Goal: Navigation & Orientation: Find specific page/section

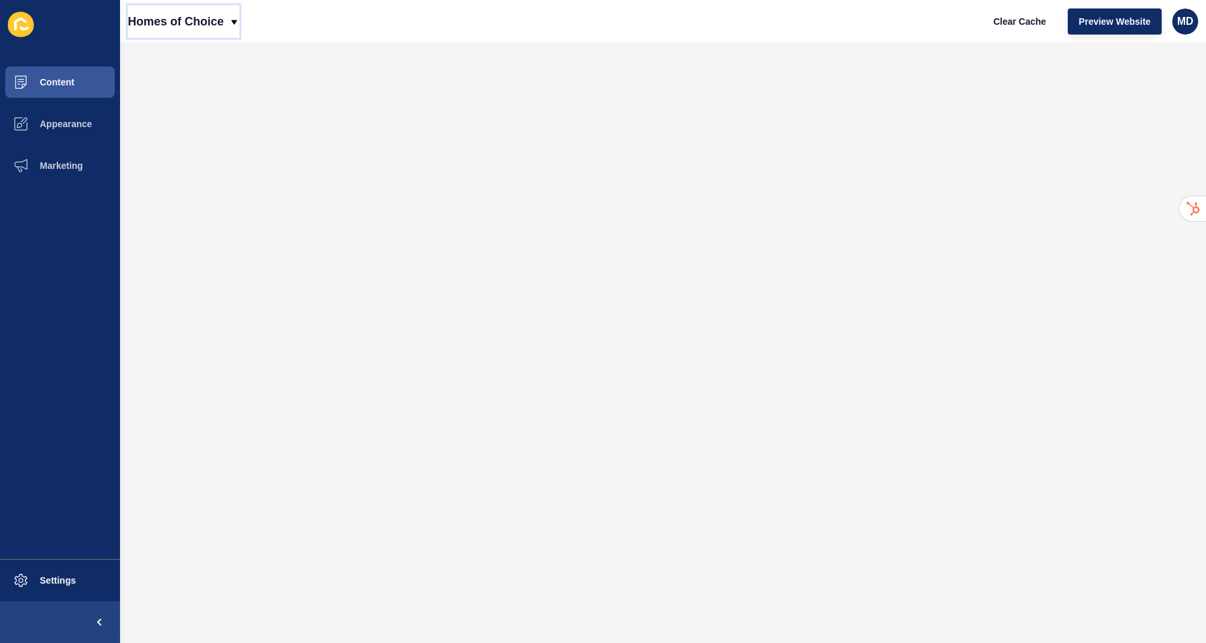
click at [189, 8] on p "Homes of Choice" at bounding box center [176, 21] width 96 height 33
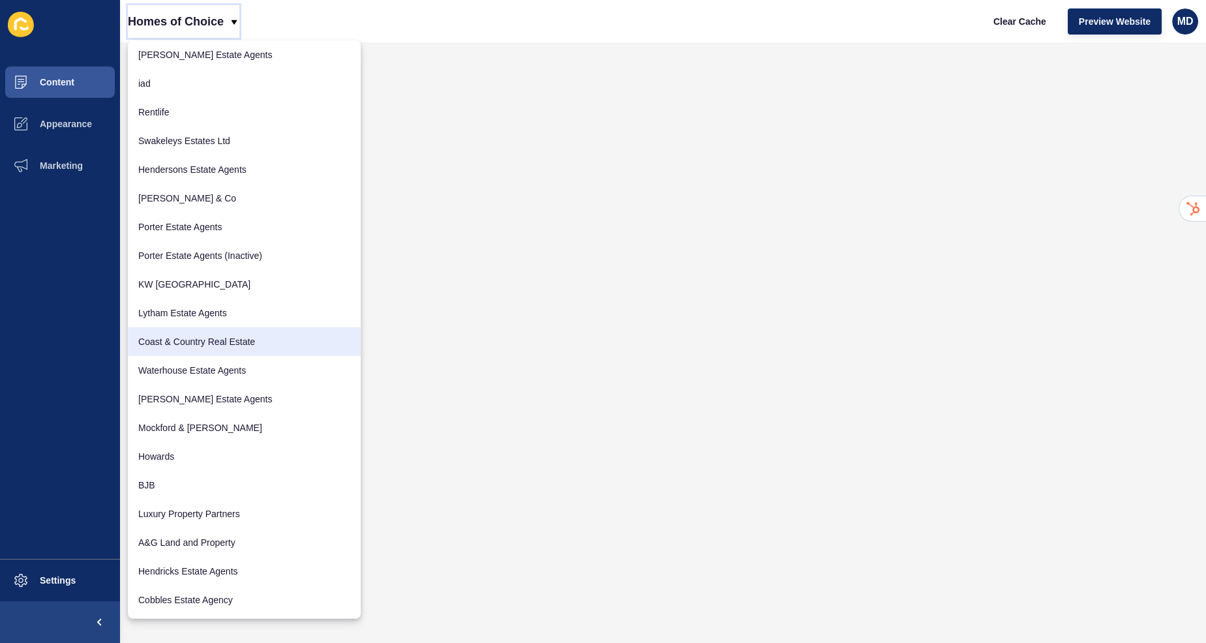
scroll to position [291, 0]
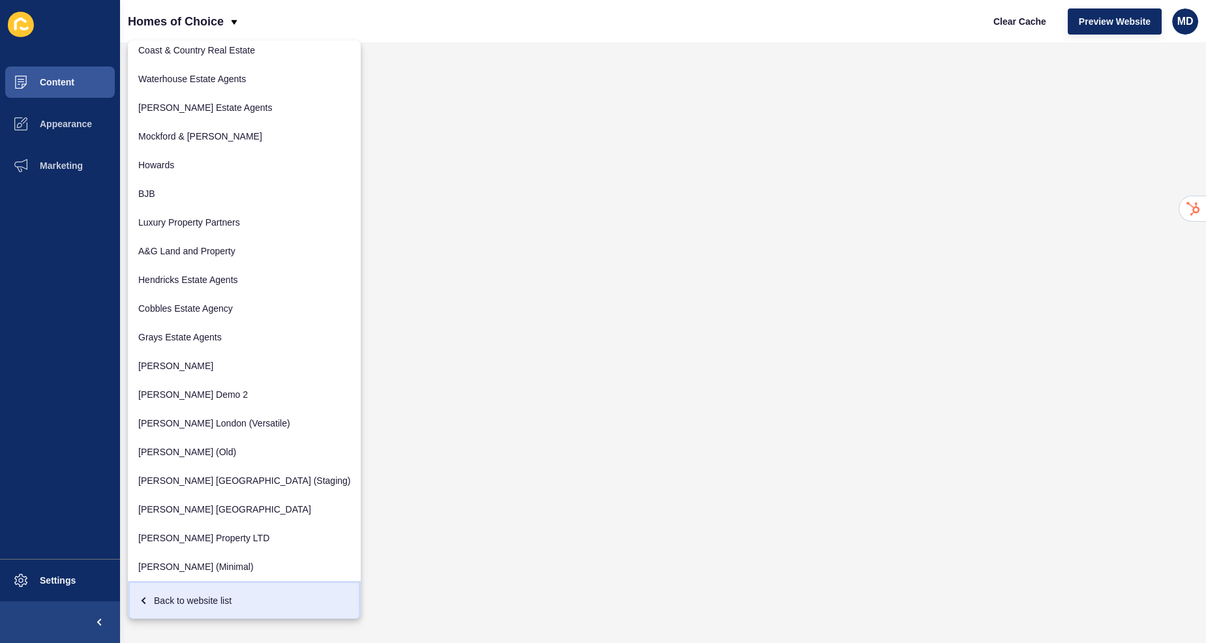
click at [166, 588] on link "Back to website list" at bounding box center [244, 600] width 233 height 39
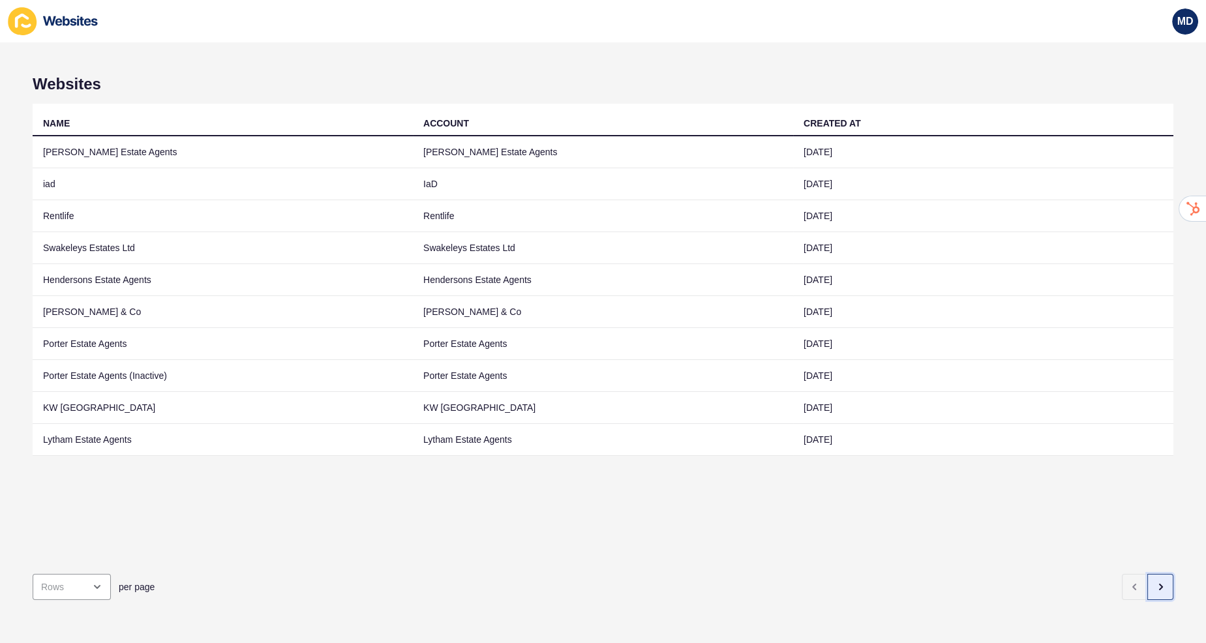
click at [1166, 589] on button "button" at bounding box center [1160, 587] width 26 height 26
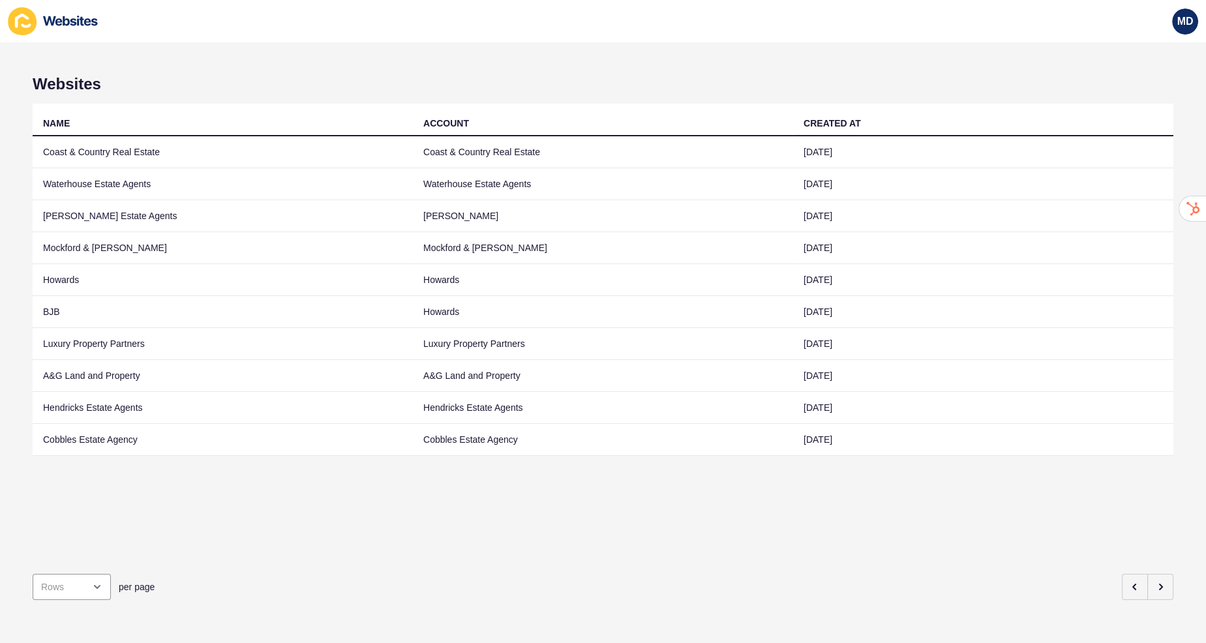
click at [1178, 584] on div "Websites NAME ACCOUNT CREATED AT Coast & Country Real Estate Coast & Country Re…" at bounding box center [603, 342] width 1206 height 601
click at [1170, 585] on button "button" at bounding box center [1160, 587] width 26 height 26
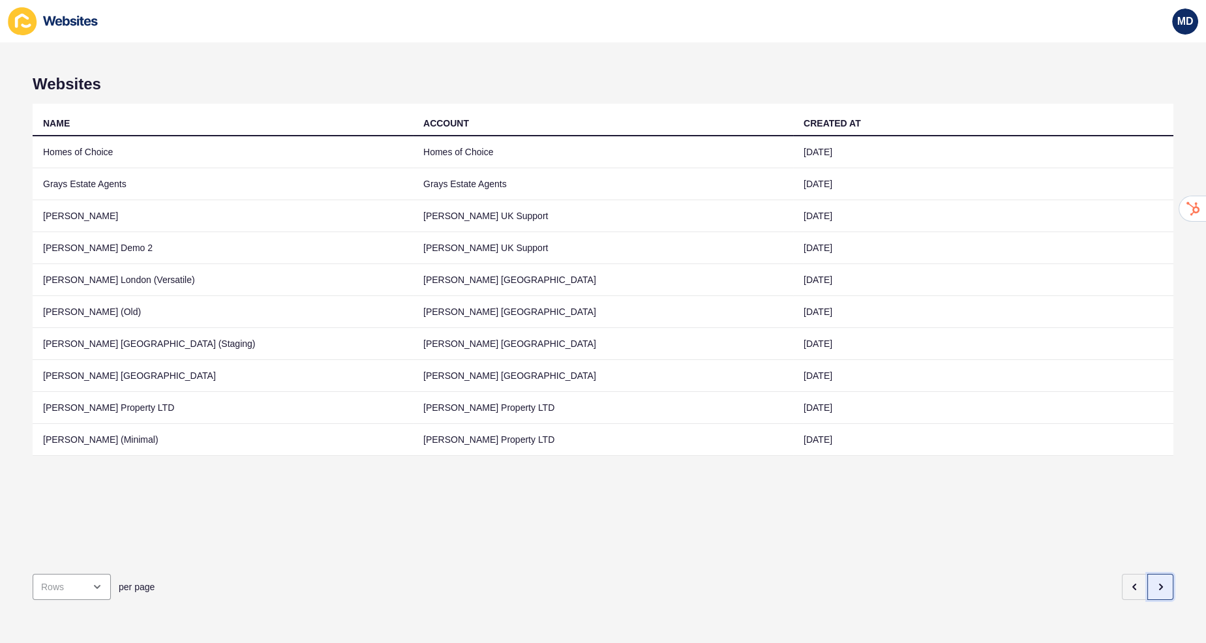
click at [1167, 585] on button "button" at bounding box center [1160, 587] width 26 height 26
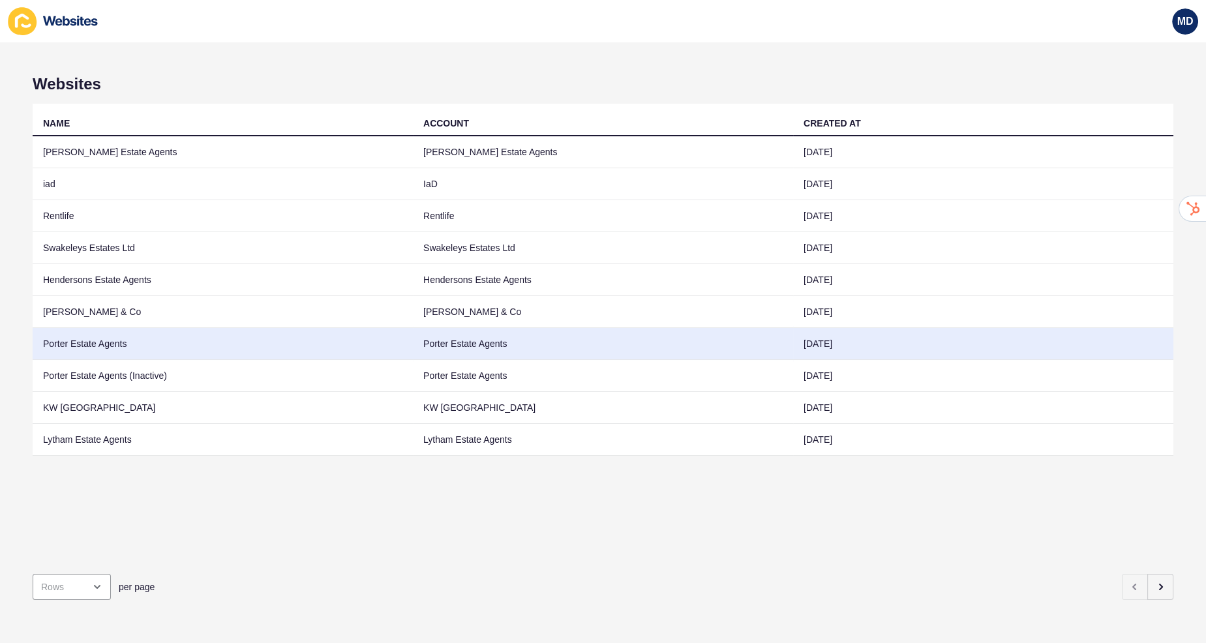
click at [220, 342] on td "Porter Estate Agents" at bounding box center [223, 344] width 380 height 32
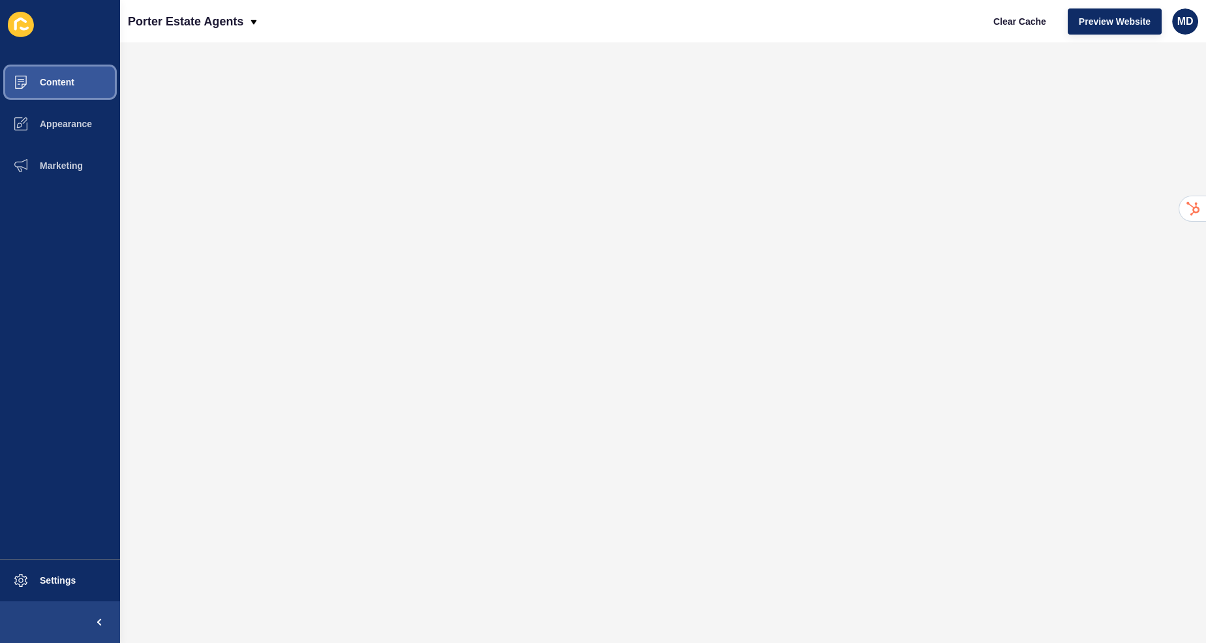
click at [87, 93] on button "Content" at bounding box center [60, 82] width 120 height 42
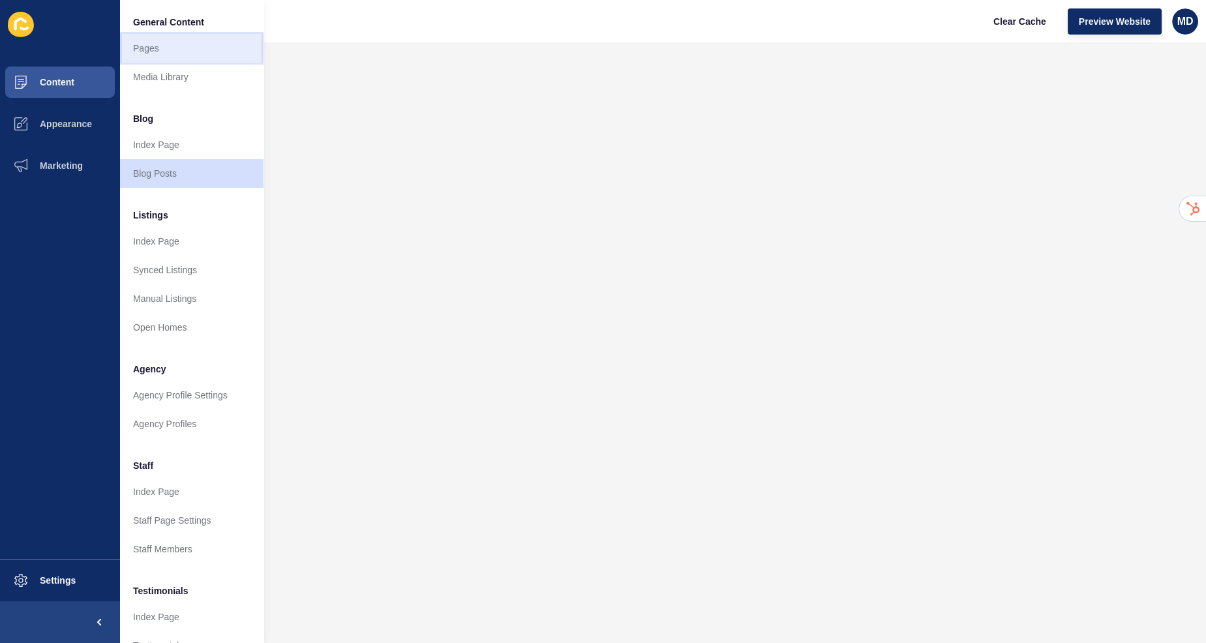
click at [156, 53] on link "Pages" at bounding box center [191, 48] width 143 height 29
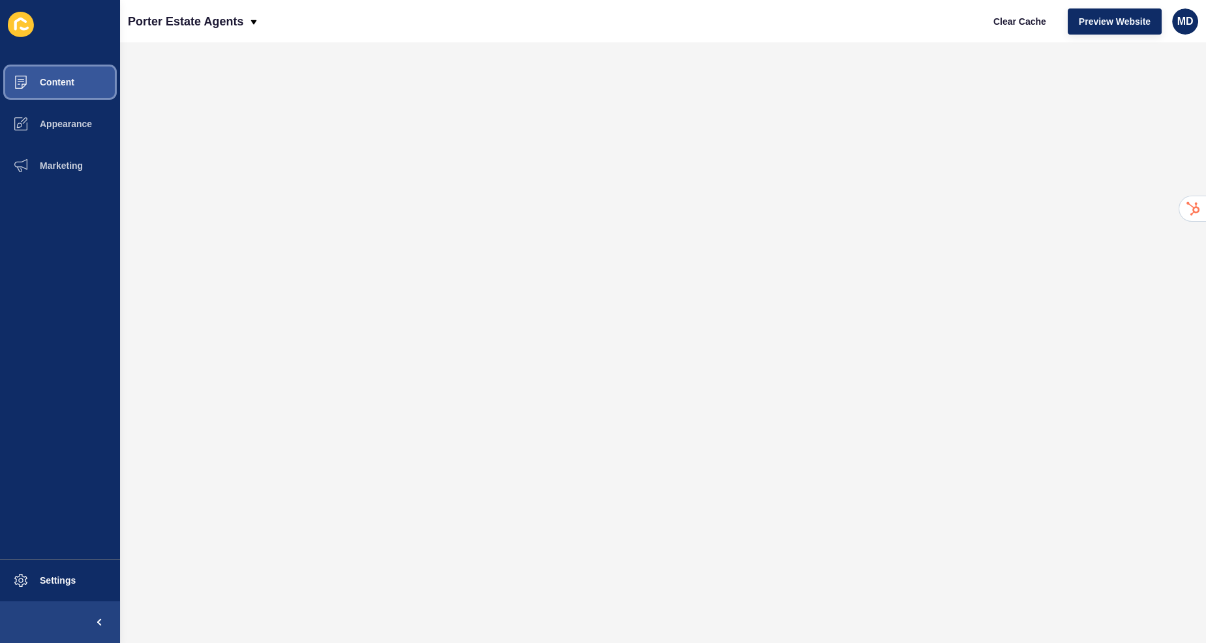
click at [73, 82] on span "Content" at bounding box center [36, 82] width 76 height 10
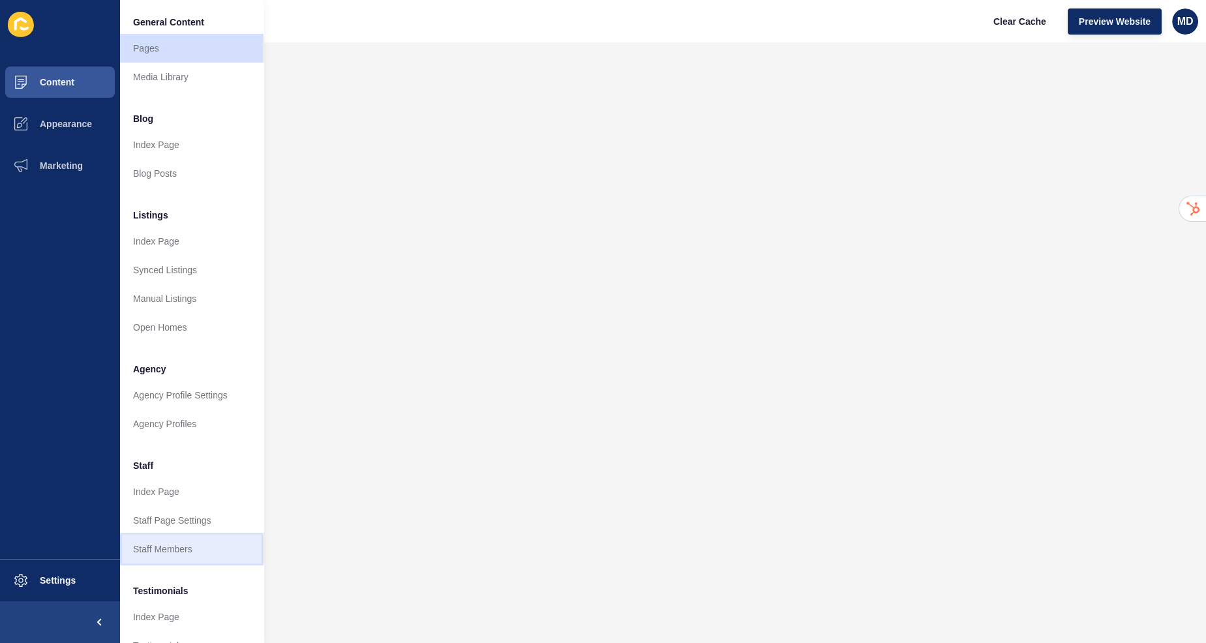
click at [147, 544] on link "Staff Members" at bounding box center [191, 549] width 143 height 29
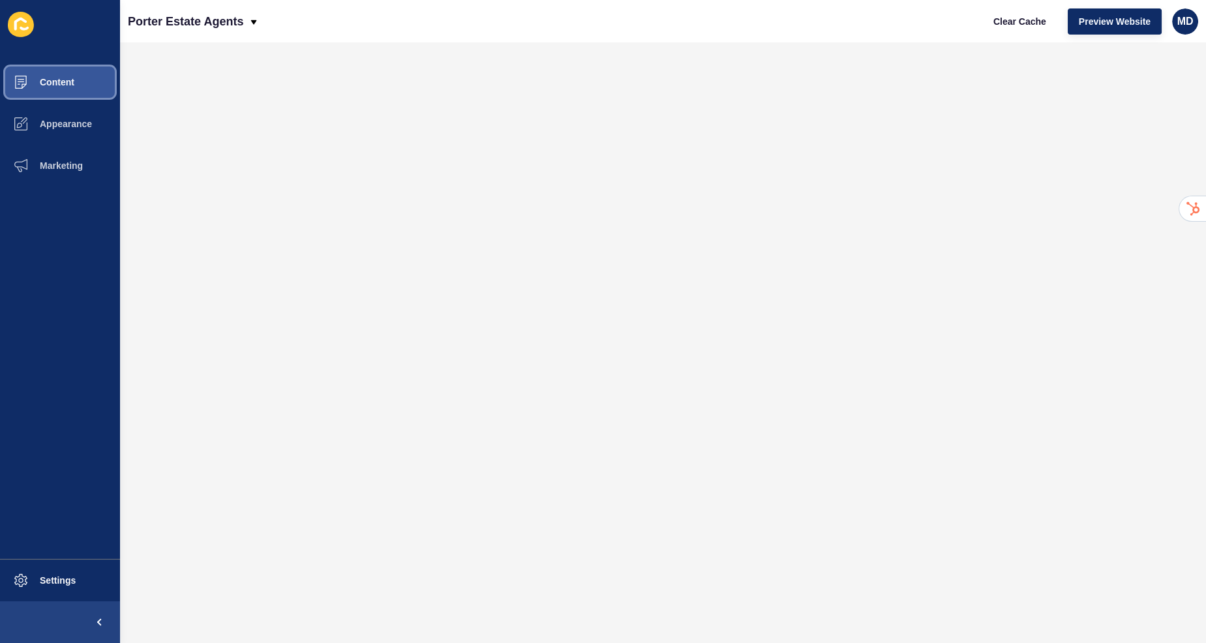
click at [70, 93] on button "Content" at bounding box center [60, 82] width 120 height 42
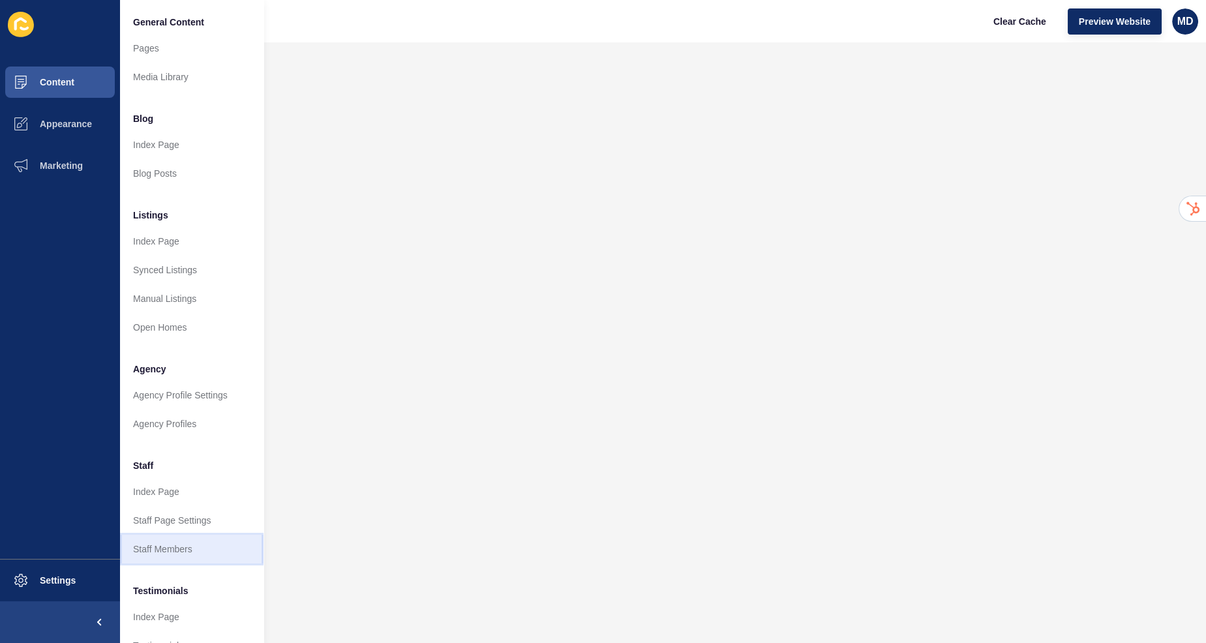
click at [173, 550] on link "Staff Members" at bounding box center [191, 549] width 143 height 29
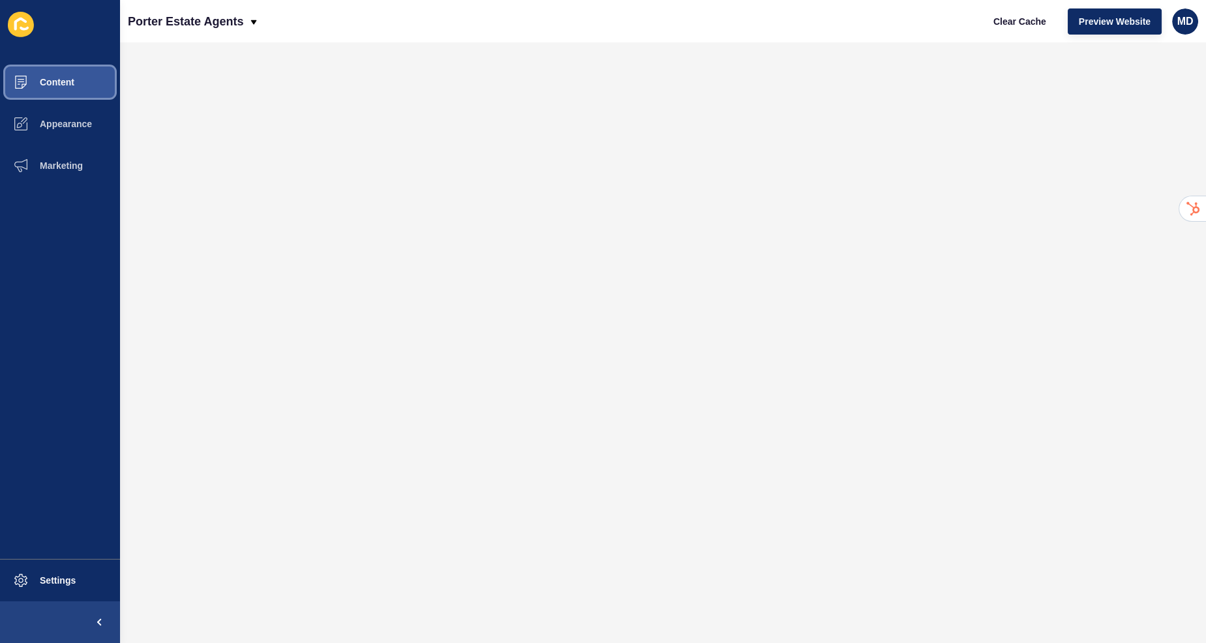
click at [87, 85] on button "Content" at bounding box center [60, 82] width 120 height 42
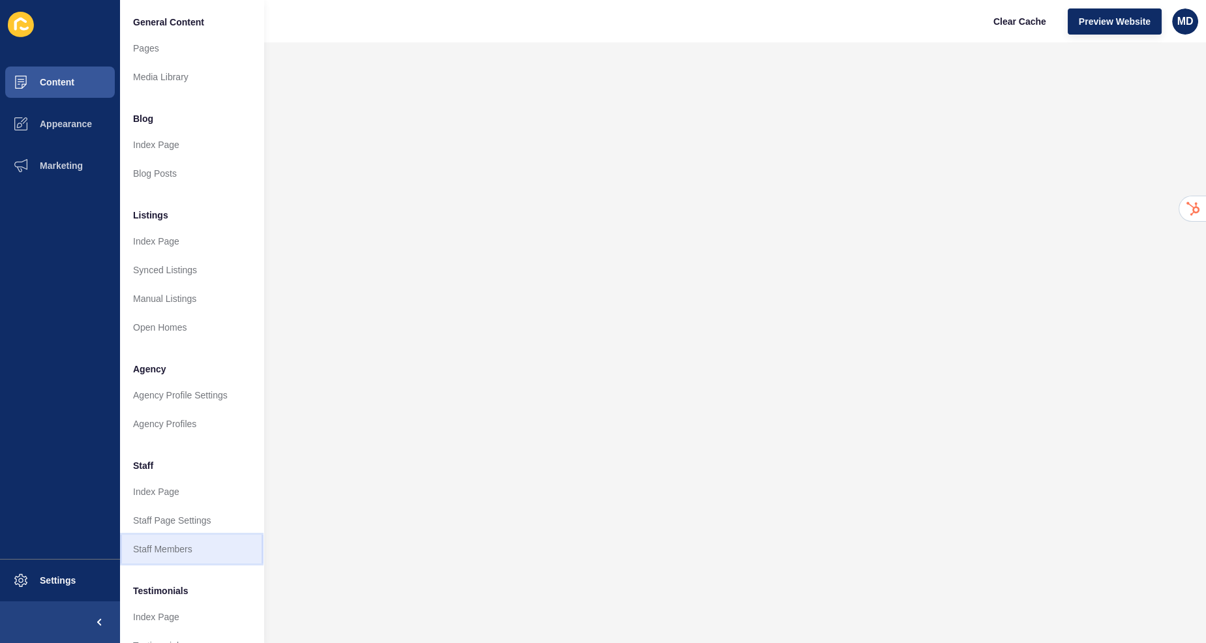
click at [158, 549] on link "Staff Members" at bounding box center [191, 549] width 143 height 29
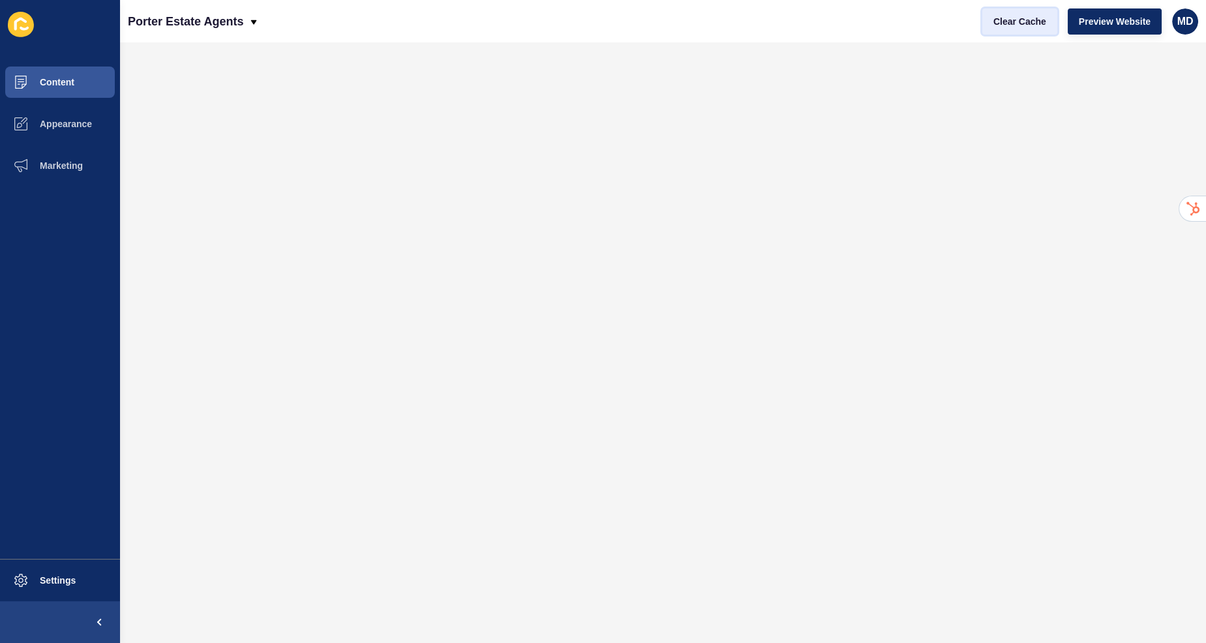
click at [1002, 24] on span "Clear Cache" at bounding box center [1019, 21] width 53 height 13
click at [31, 596] on span at bounding box center [21, 580] width 42 height 42
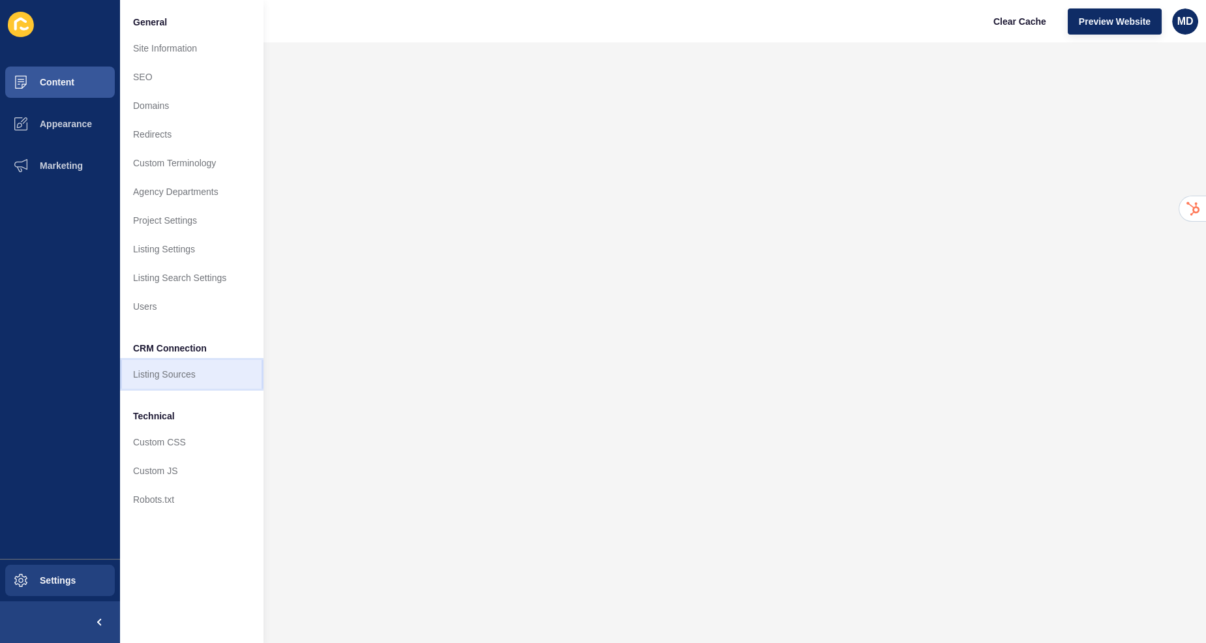
click at [178, 376] on link "Listing Sources" at bounding box center [191, 374] width 143 height 29
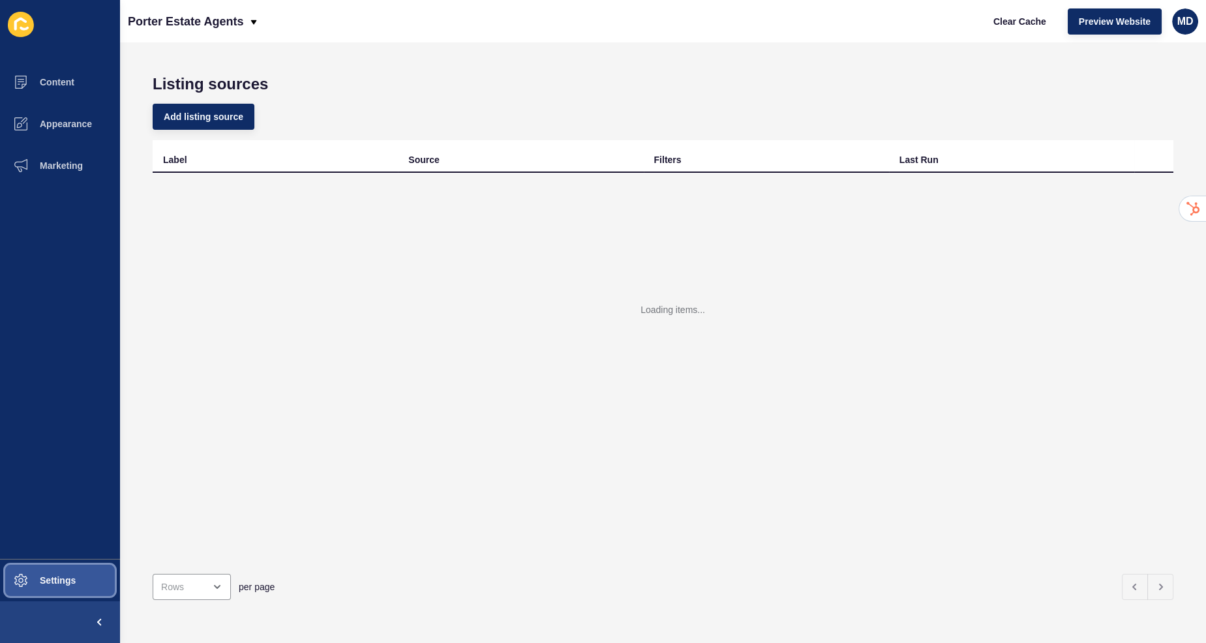
click at [79, 580] on button "Settings" at bounding box center [60, 580] width 120 height 42
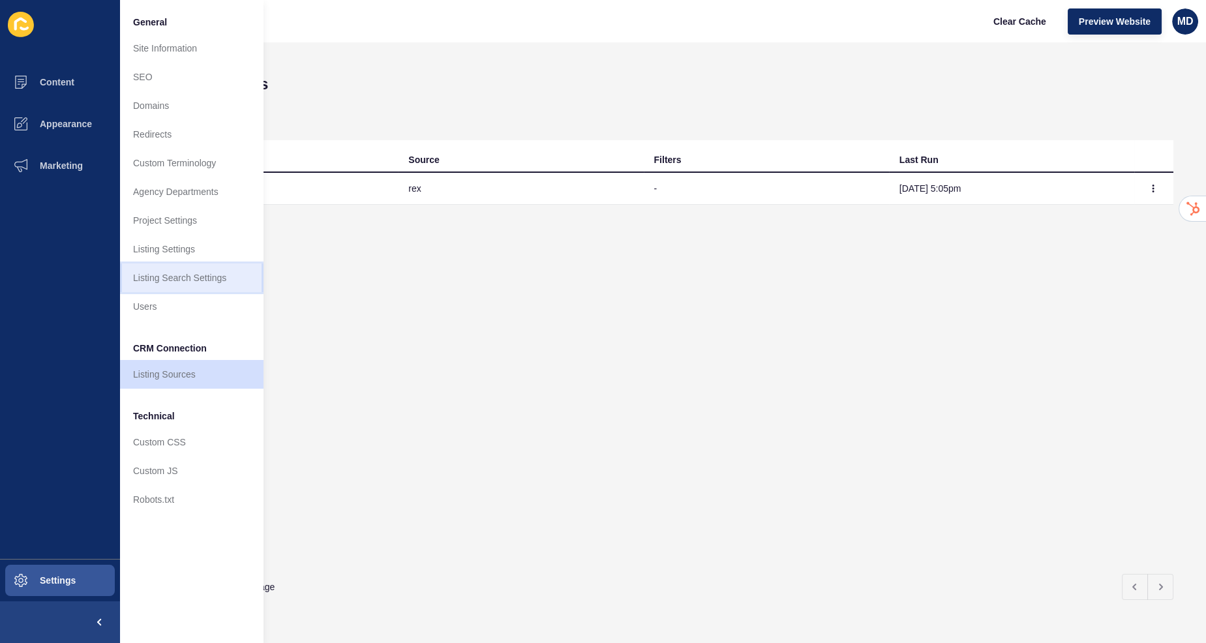
click at [222, 269] on link "Listing Search Settings" at bounding box center [191, 277] width 143 height 29
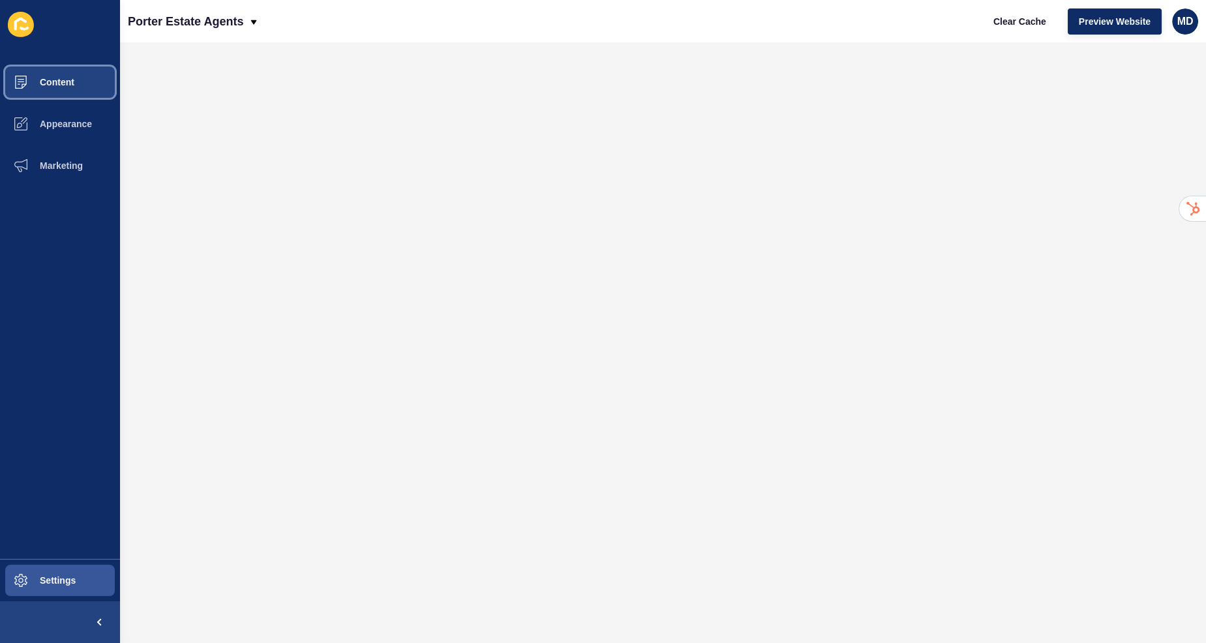
click at [55, 73] on button "Content" at bounding box center [60, 82] width 120 height 42
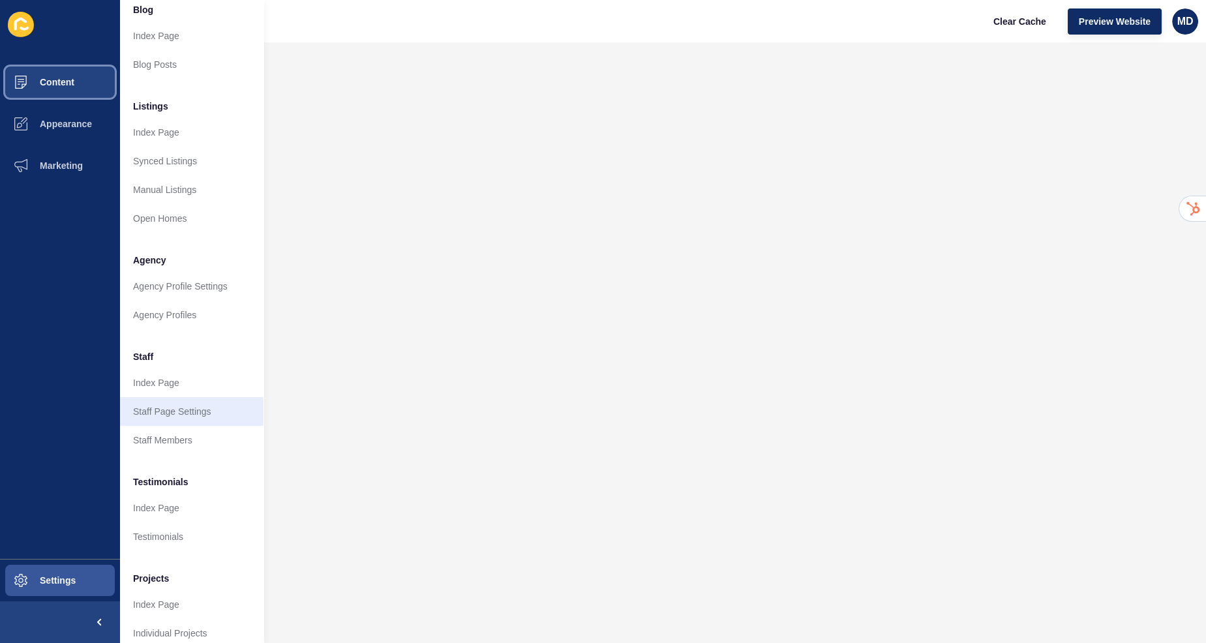
scroll to position [112, 0]
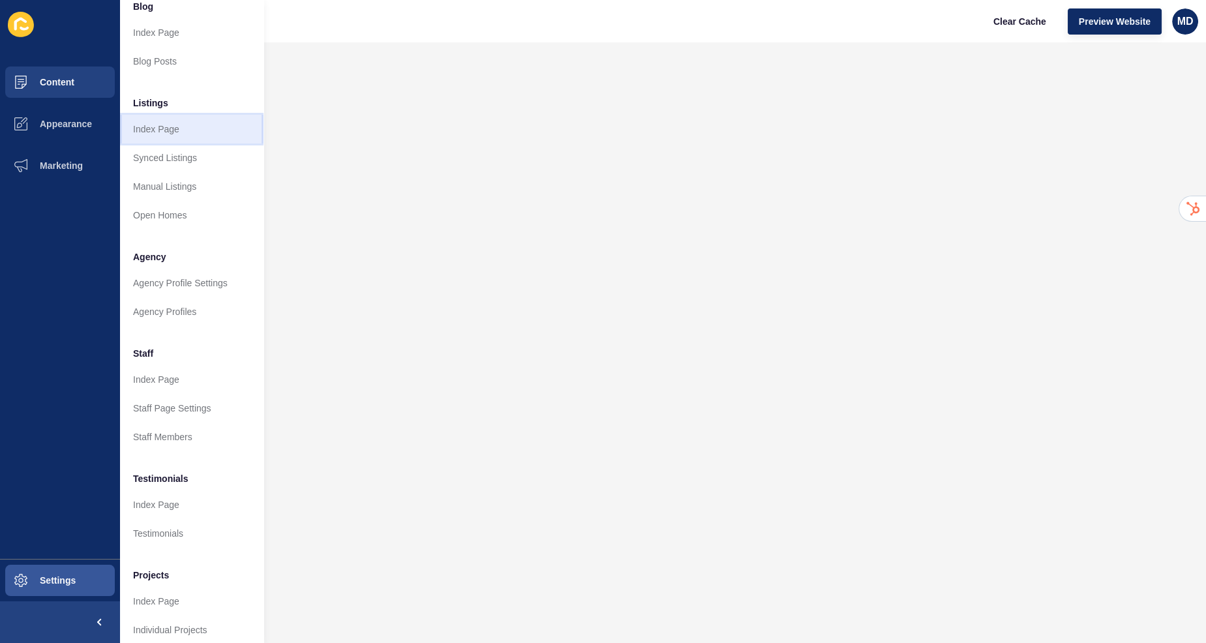
click at [211, 121] on link "Index Page" at bounding box center [191, 129] width 143 height 29
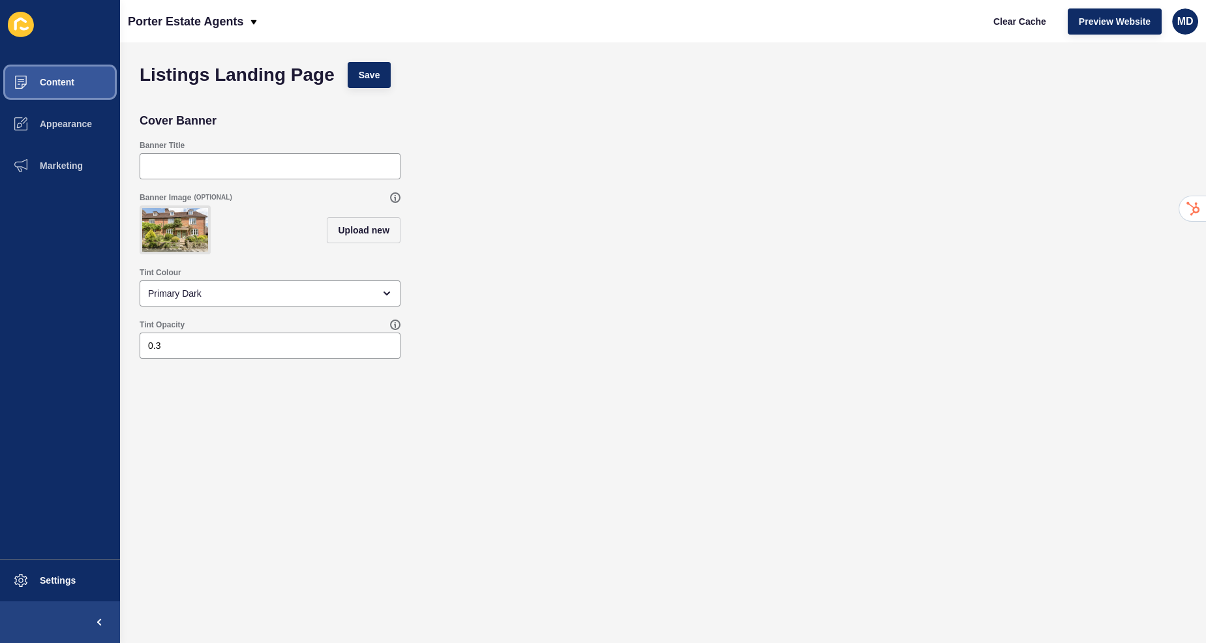
click at [80, 85] on button "Content" at bounding box center [60, 82] width 120 height 42
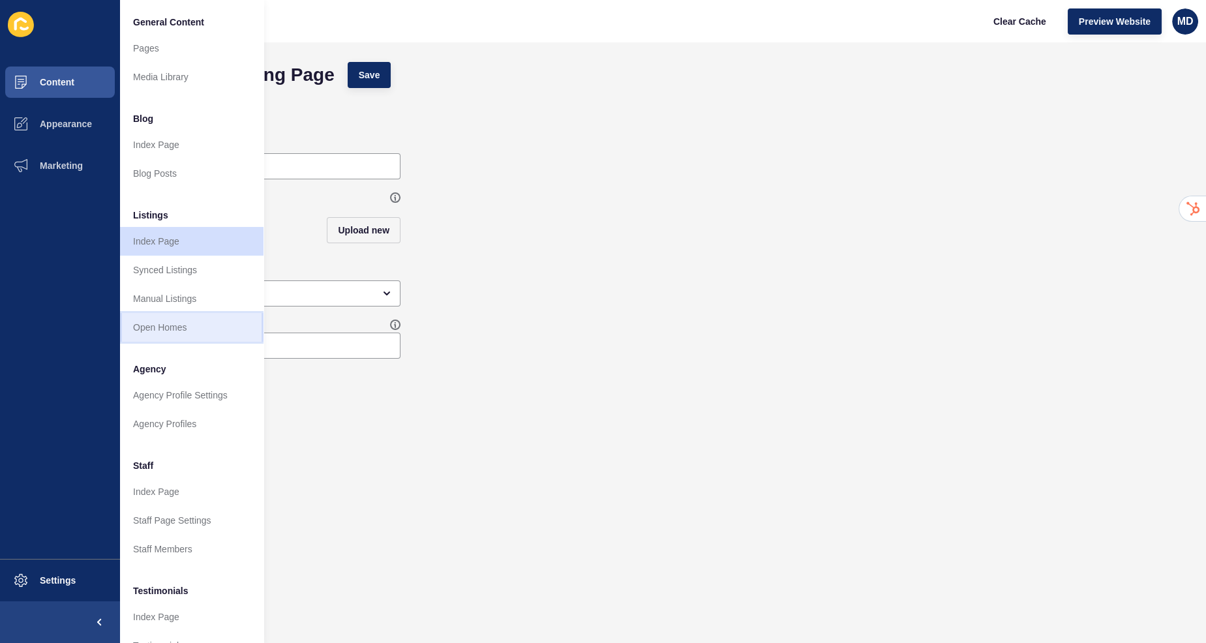
click at [175, 333] on link "Open Homes" at bounding box center [191, 327] width 143 height 29
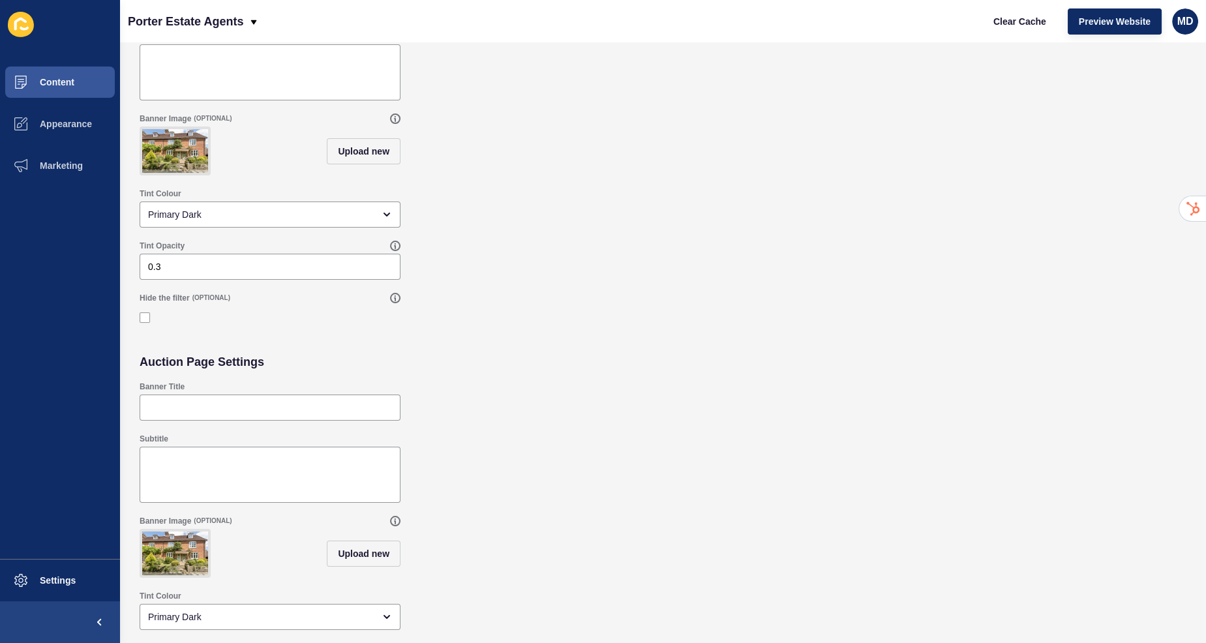
scroll to position [205, 0]
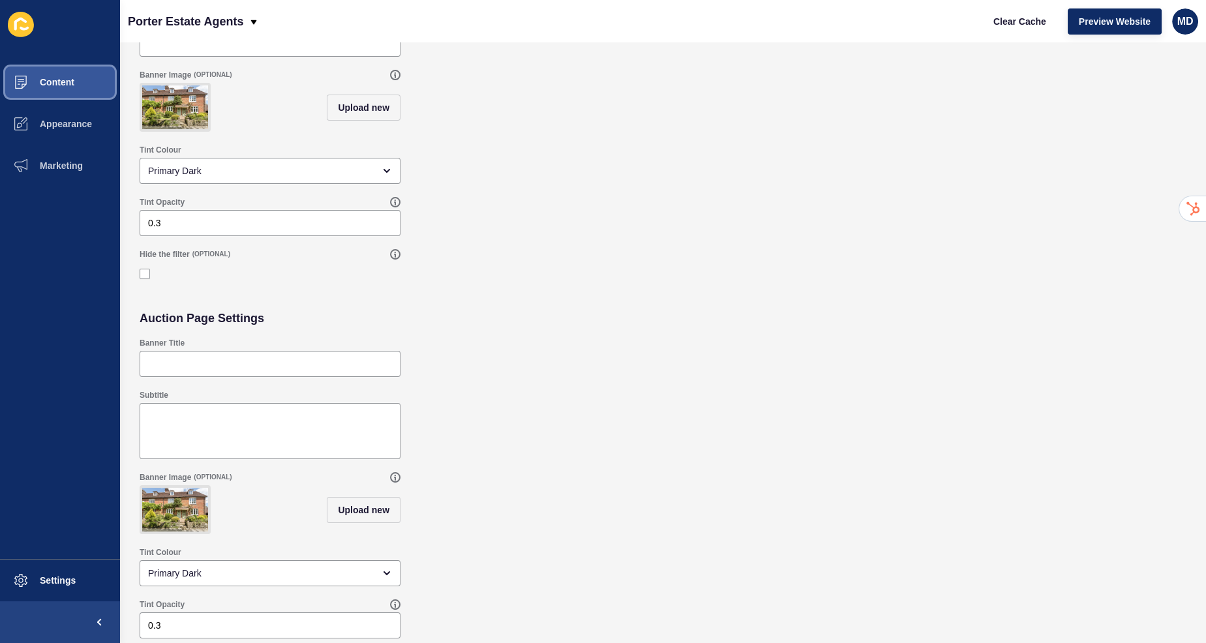
click at [35, 82] on span "Content" at bounding box center [36, 82] width 76 height 10
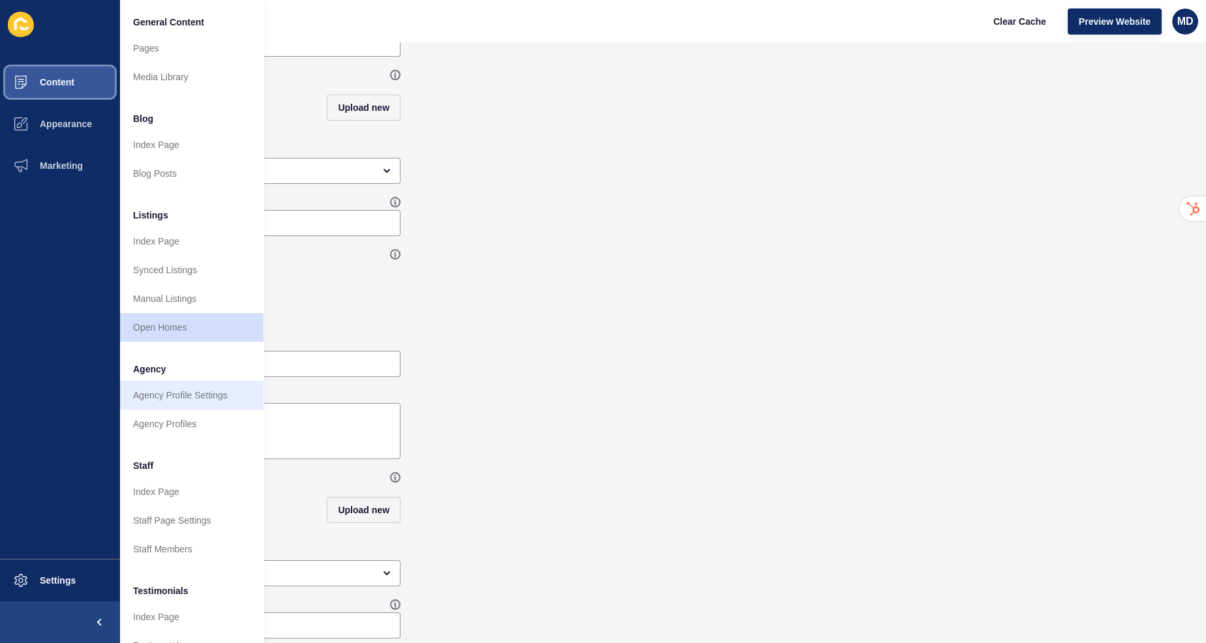
scroll to position [121, 0]
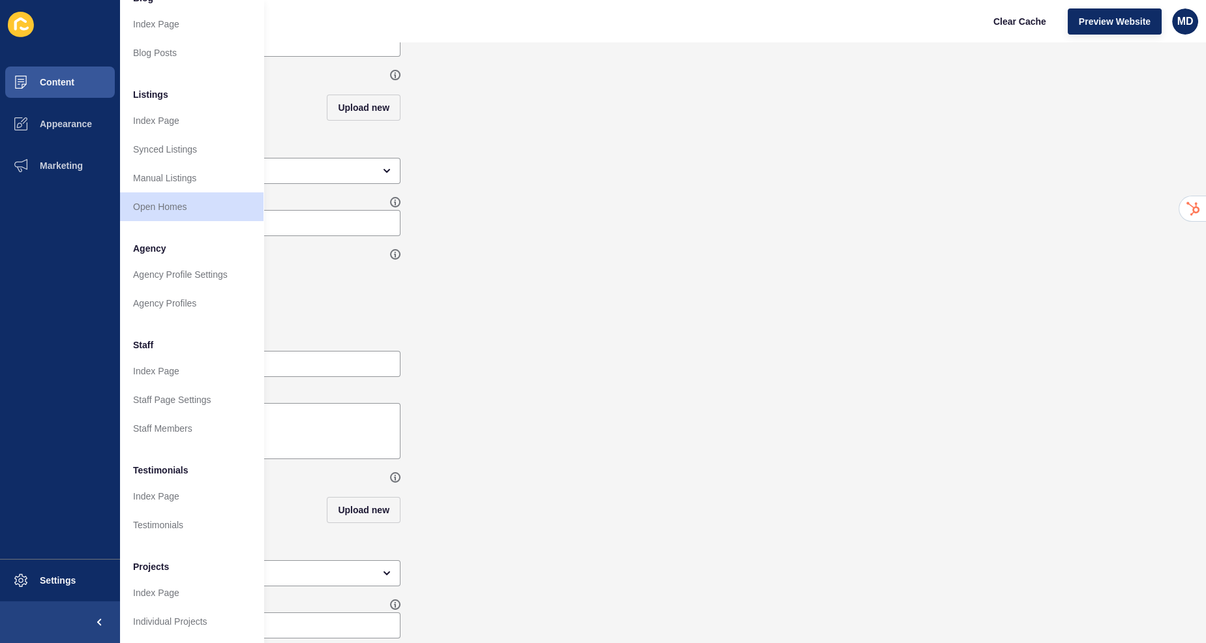
click at [320, 295] on form "Open Homes Landing Page Save Open Home Page Settings Banner Title Subtitle Bann…" at bounding box center [663, 112] width 1060 height 522
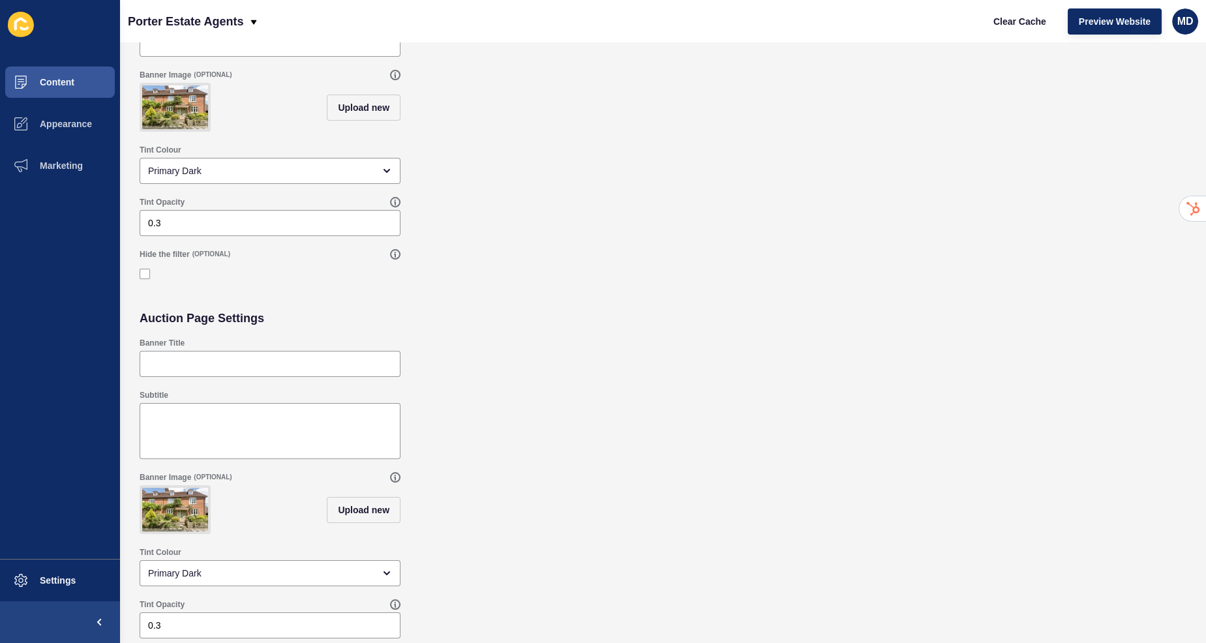
scroll to position [0, 0]
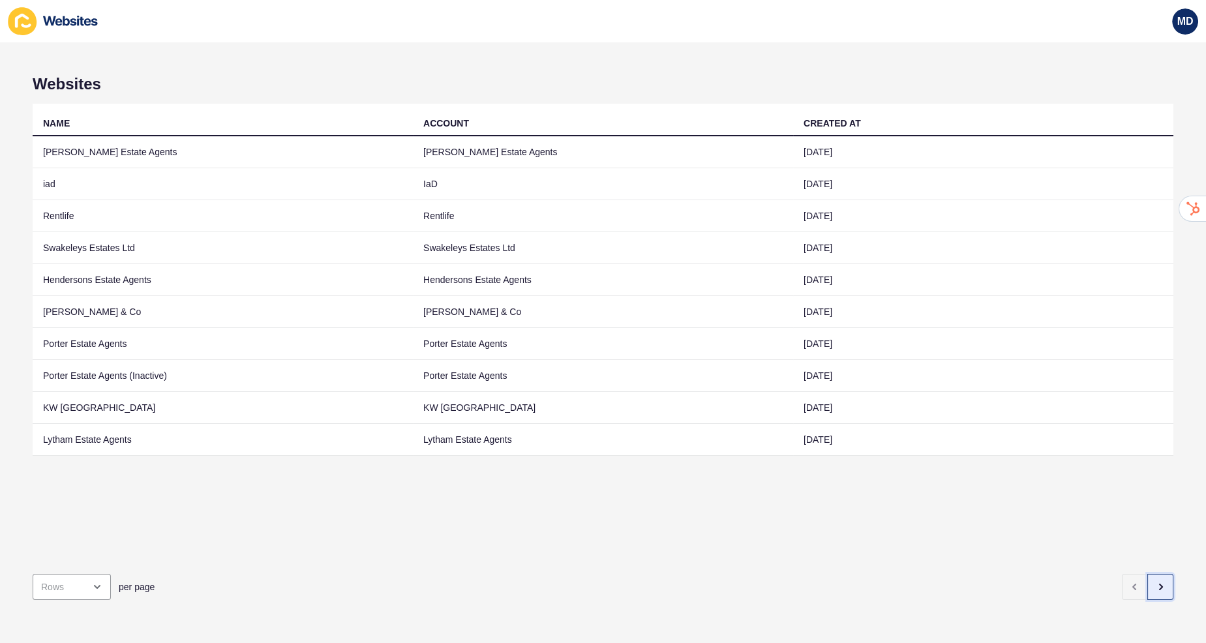
click at [1157, 586] on icon "button" at bounding box center [1160, 587] width 10 height 10
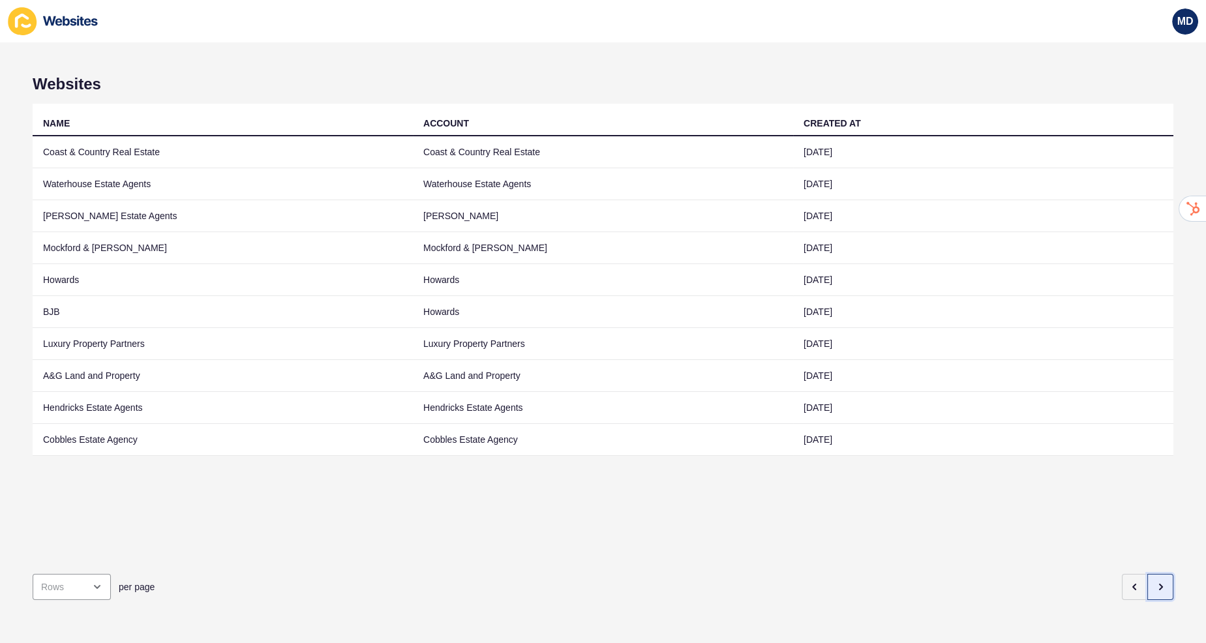
click at [1157, 586] on icon "button" at bounding box center [1160, 587] width 10 height 10
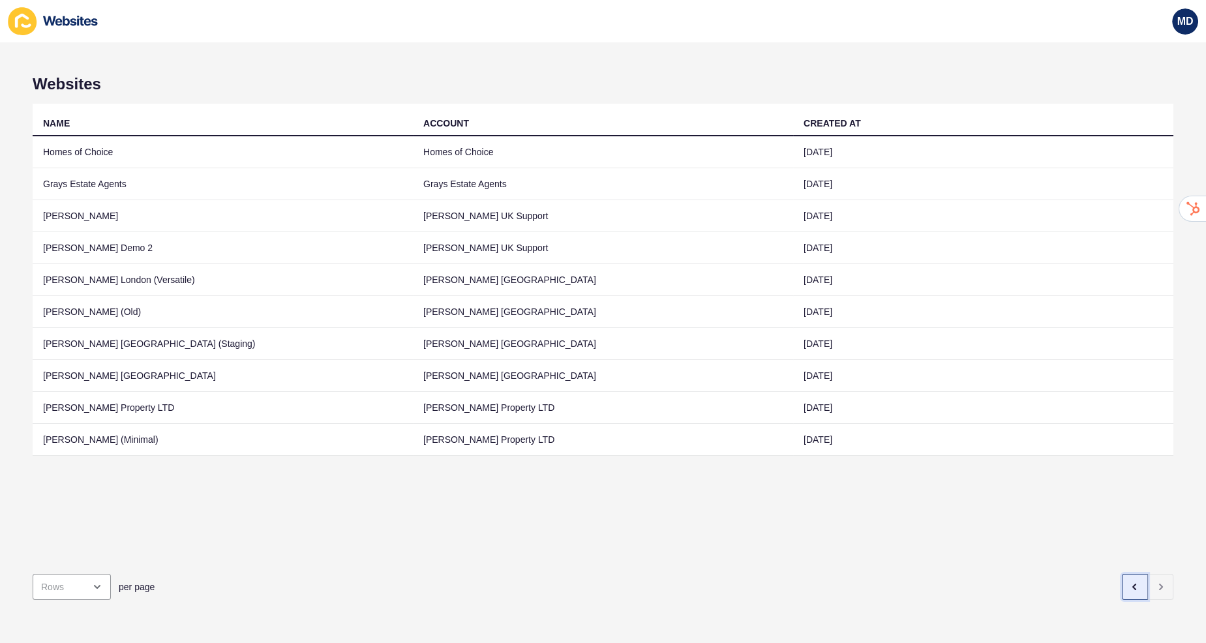
click at [1130, 595] on button "button" at bounding box center [1135, 587] width 26 height 26
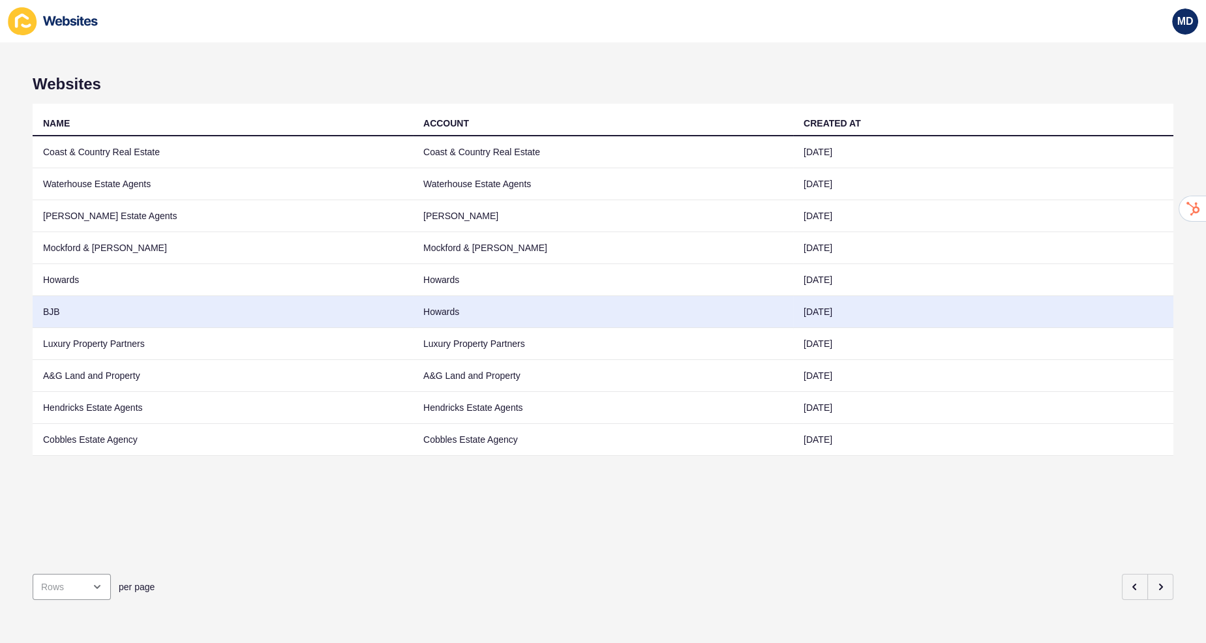
click at [670, 313] on td "Howards" at bounding box center [603, 312] width 380 height 32
